Goal: Navigation & Orientation: Find specific page/section

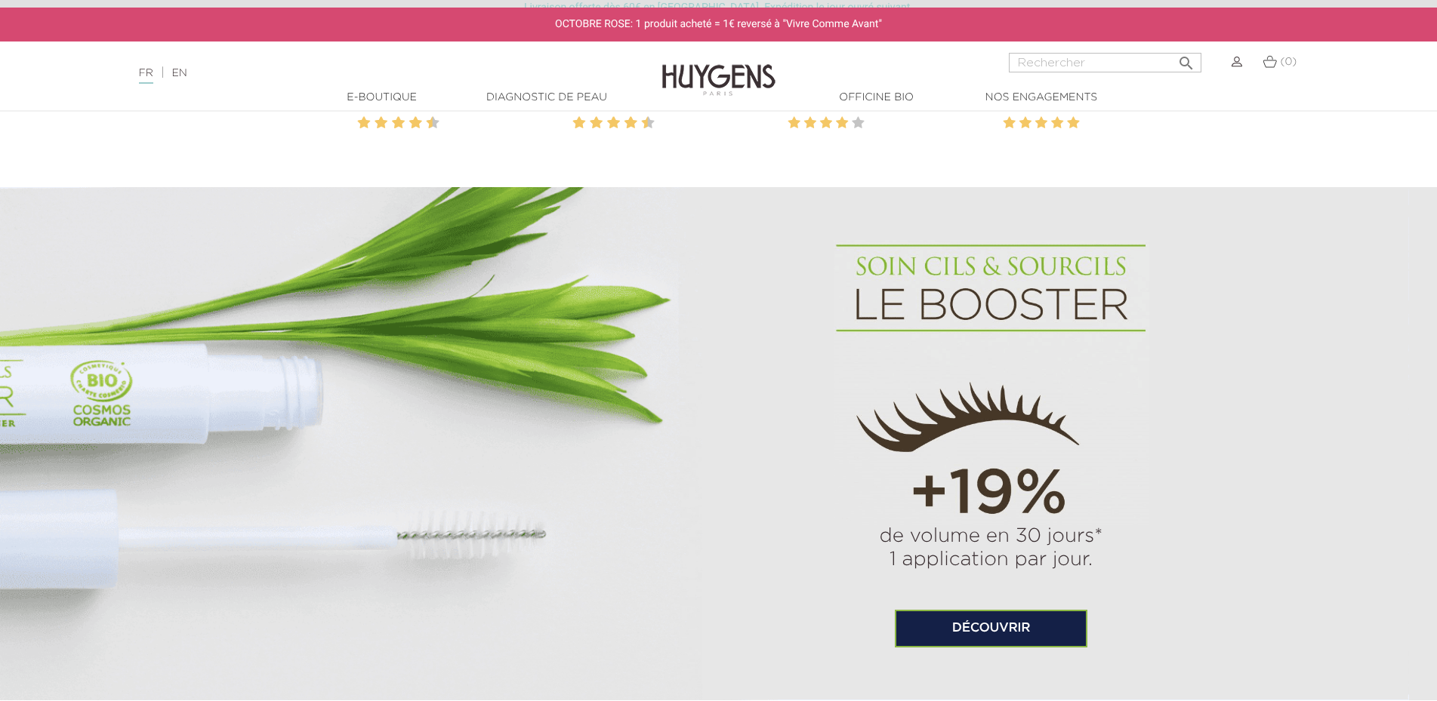
scroll to position [1232, 0]
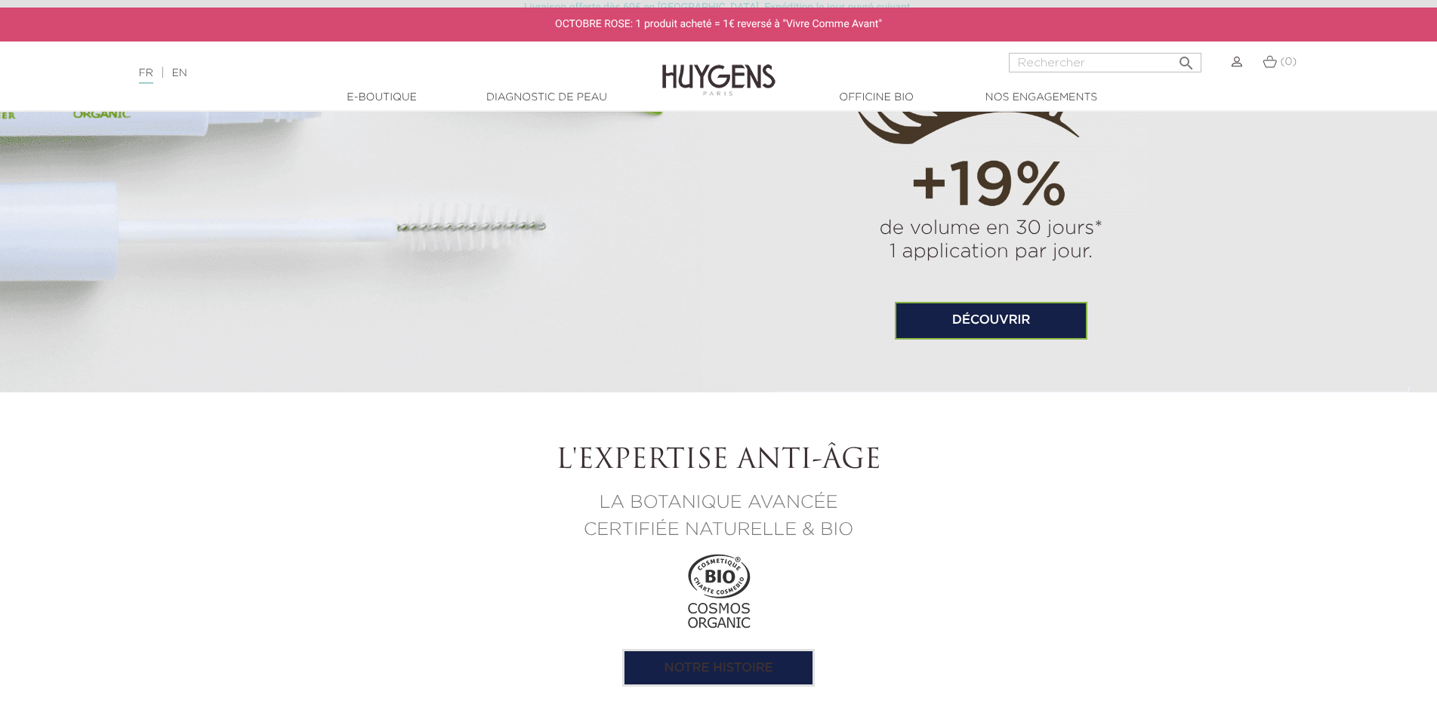
click at [985, 316] on link "Découvrir" at bounding box center [991, 321] width 192 height 38
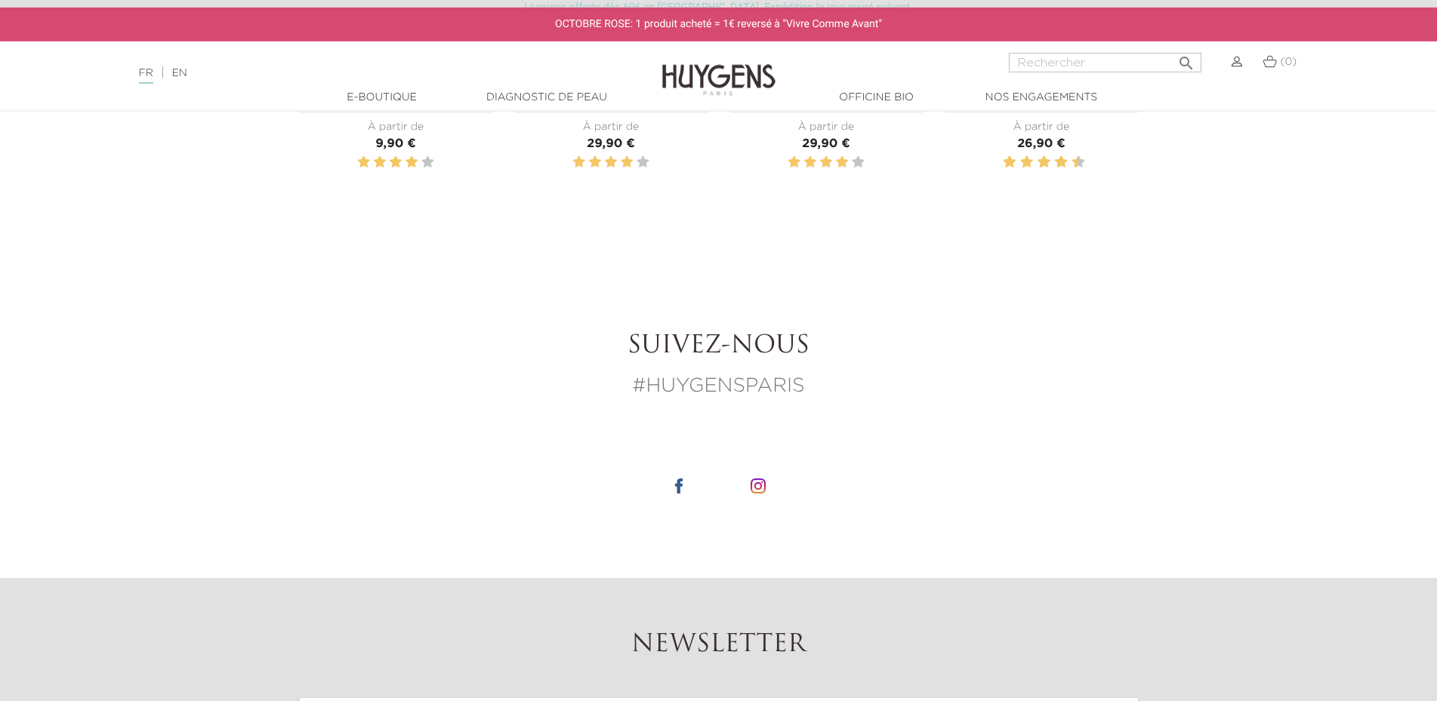
scroll to position [2030, 0]
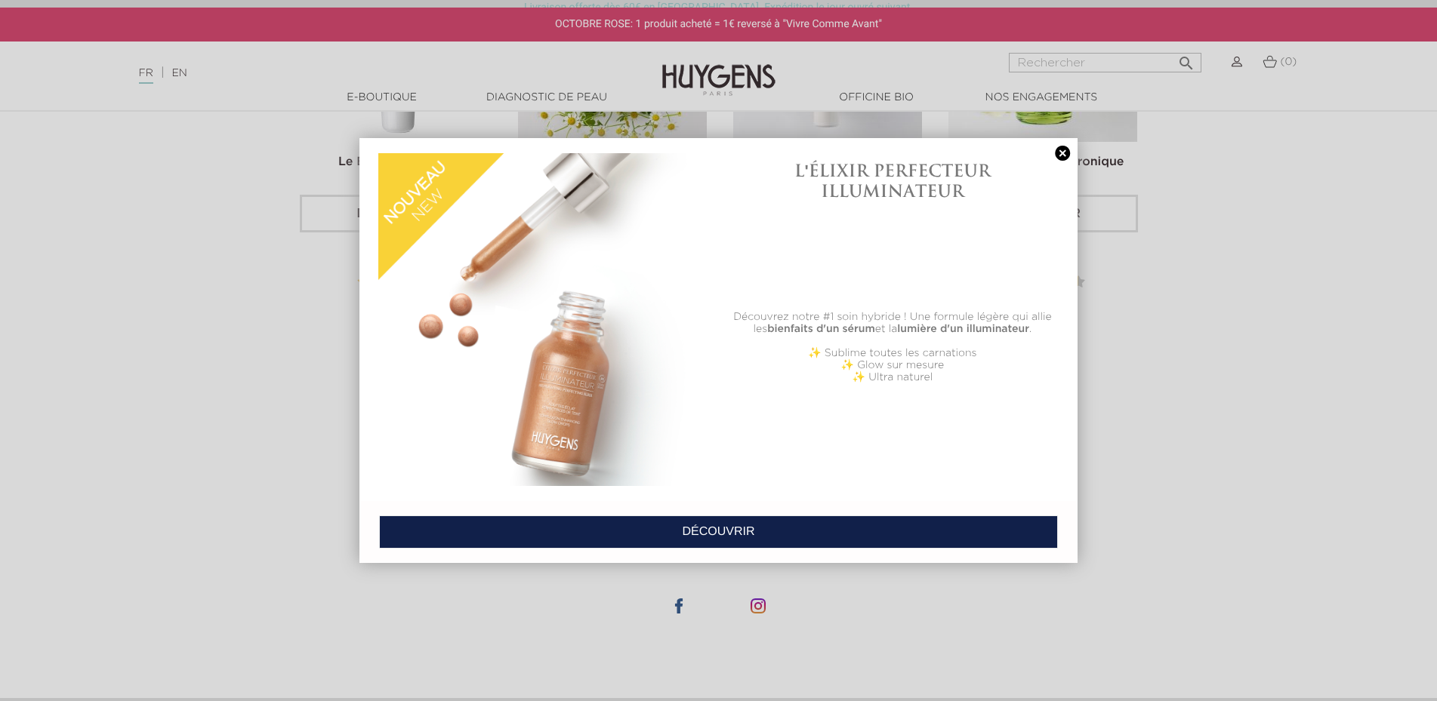
click at [1064, 149] on link at bounding box center [1062, 154] width 21 height 16
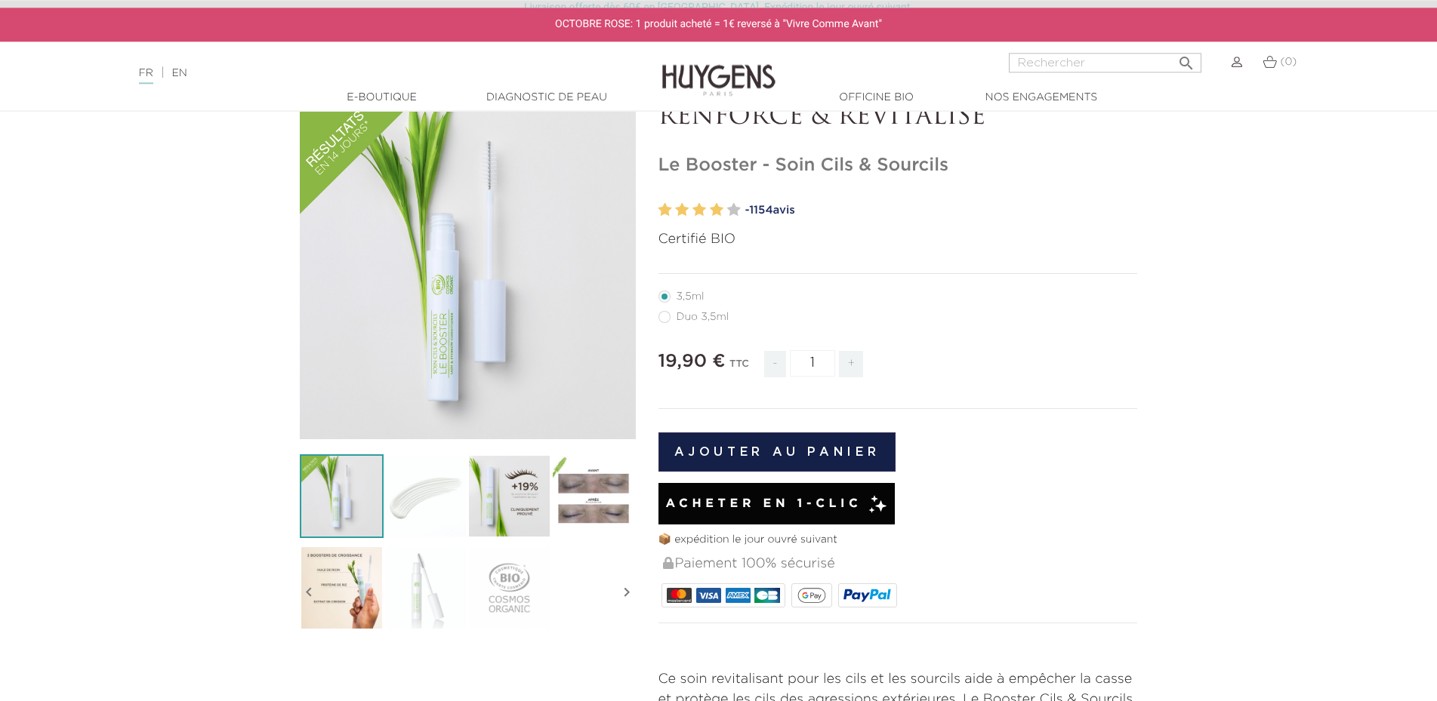
scroll to position [0, 0]
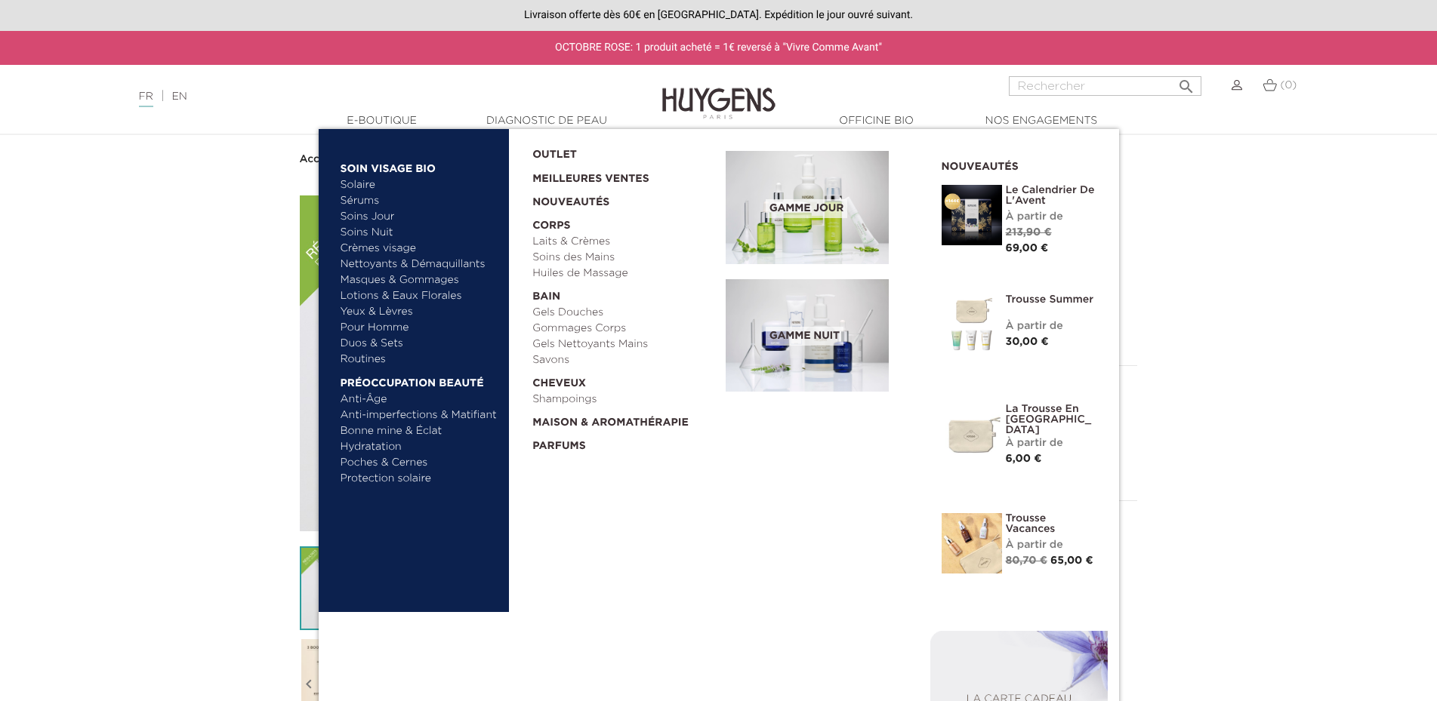
click at [391, 316] on link "Yeux & Lèvres" at bounding box center [419, 312] width 158 height 16
